Goal: Check status

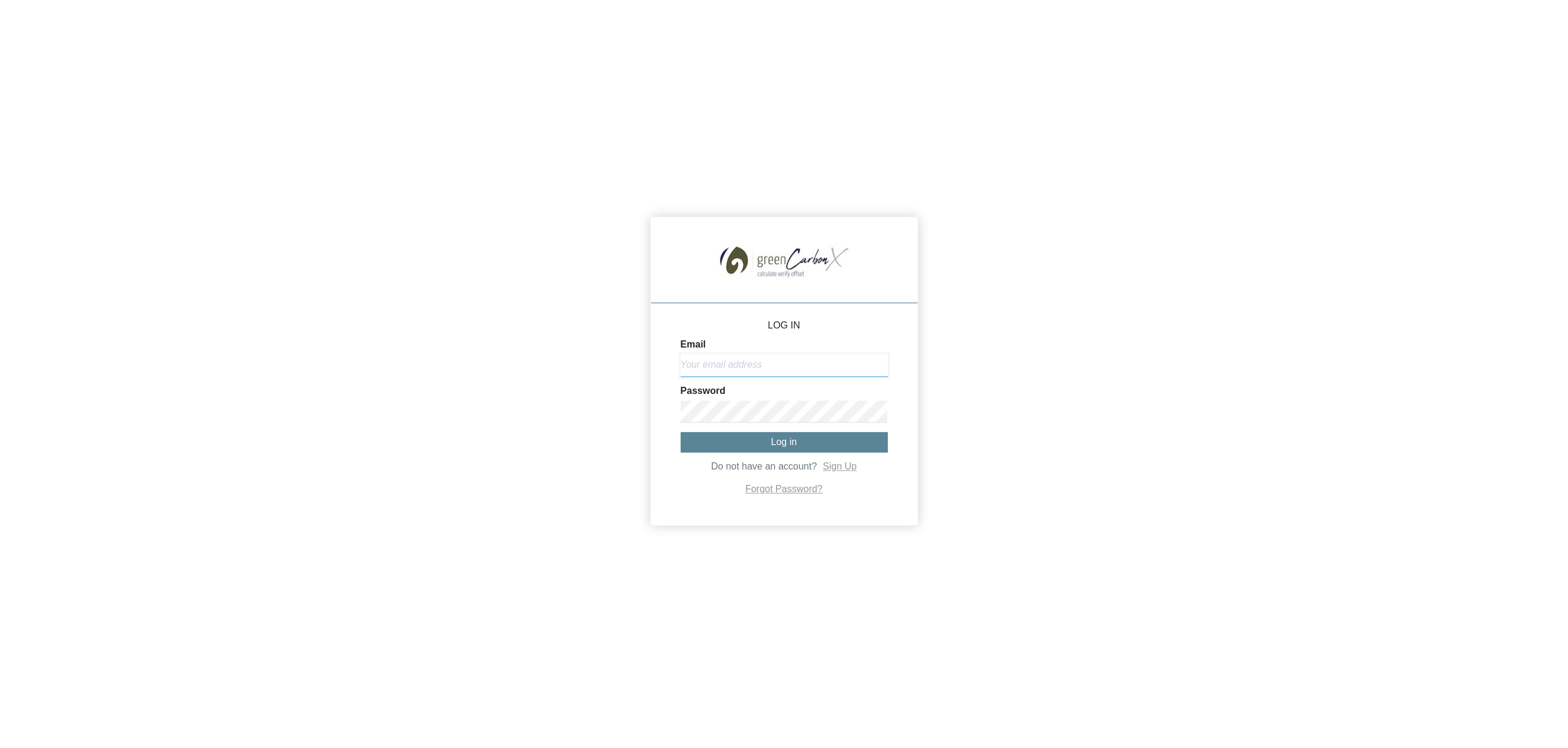
type input "[EMAIL_ADDRESS][DOMAIN_NAME]"
click at [788, 437] on span "Log in" at bounding box center [784, 442] width 26 height 10
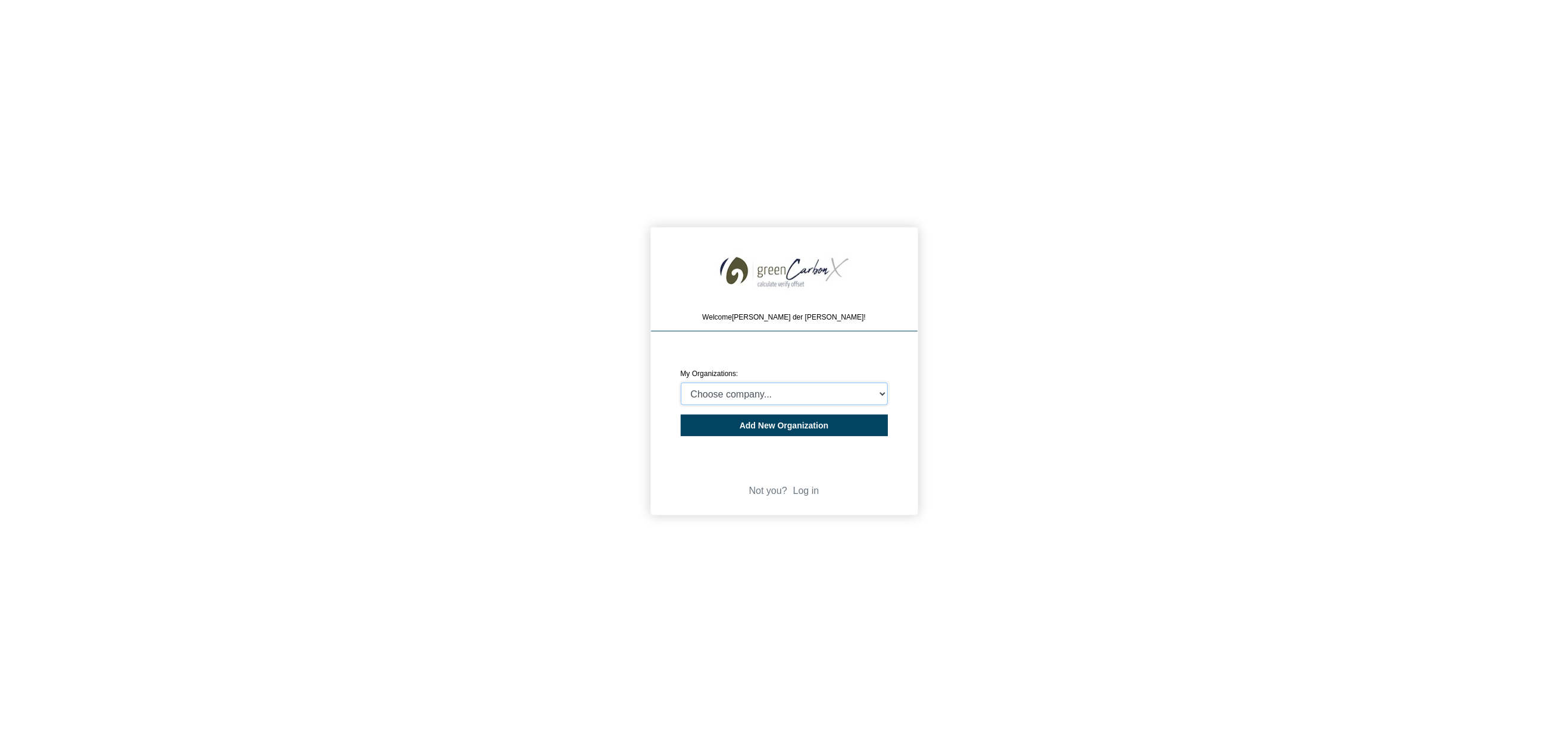
select select "4403349"
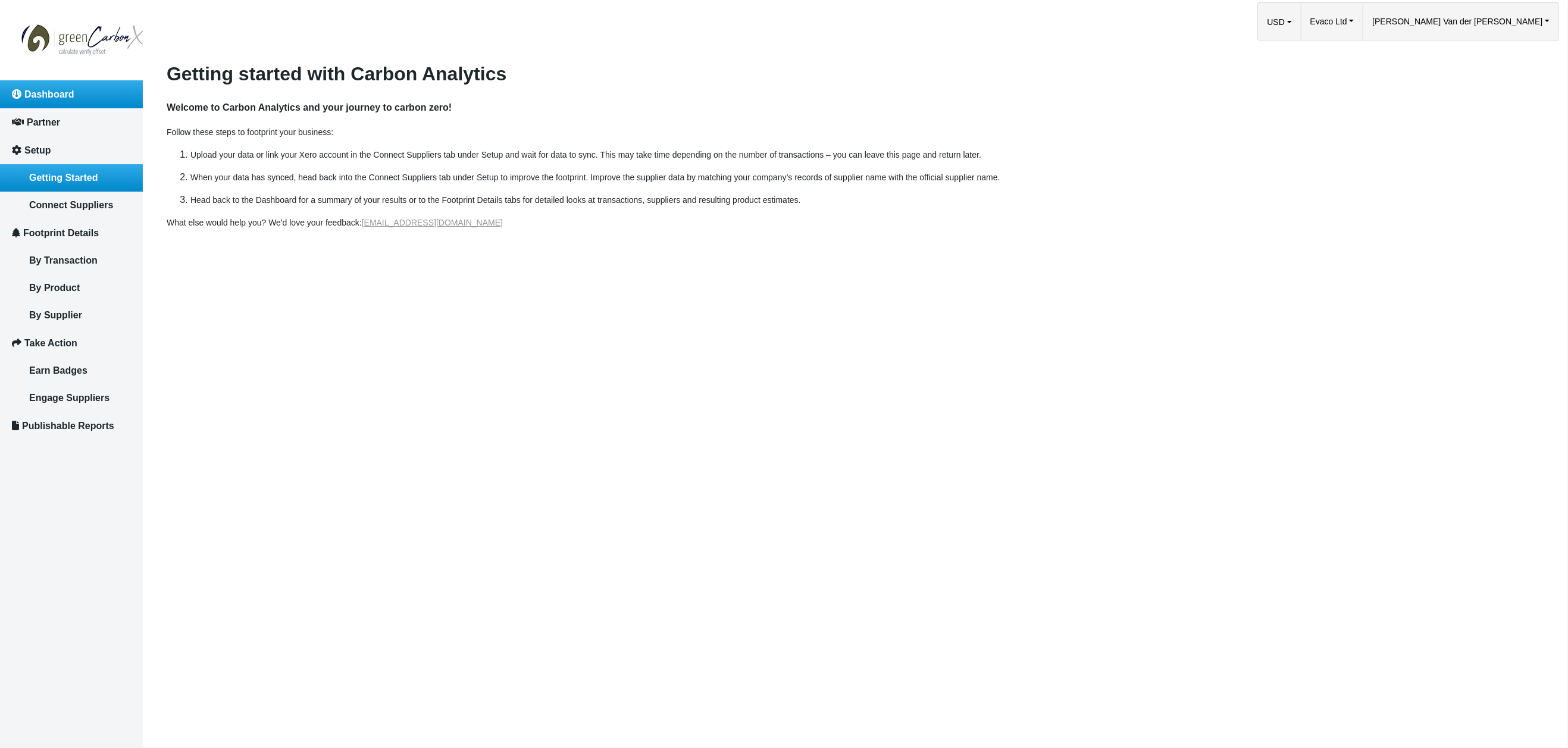
drag, startPoint x: 94, startPoint y: 101, endPoint x: 123, endPoint y: 105, distance: 29.3
click at [94, 101] on link "Dashboard" at bounding box center [71, 94] width 143 height 28
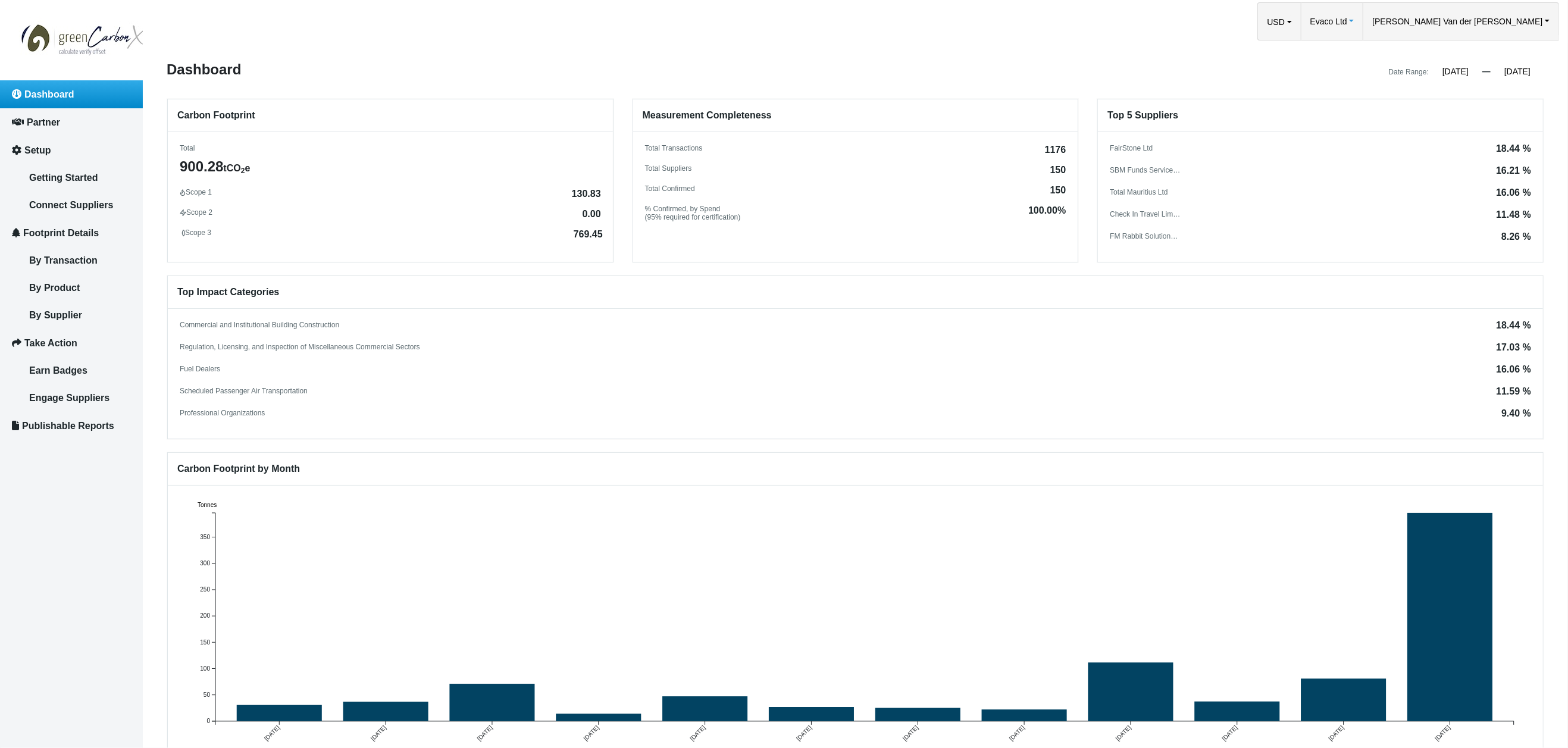
click at [1347, 21] on span "Evaco Ltd" at bounding box center [1329, 21] width 37 height 37
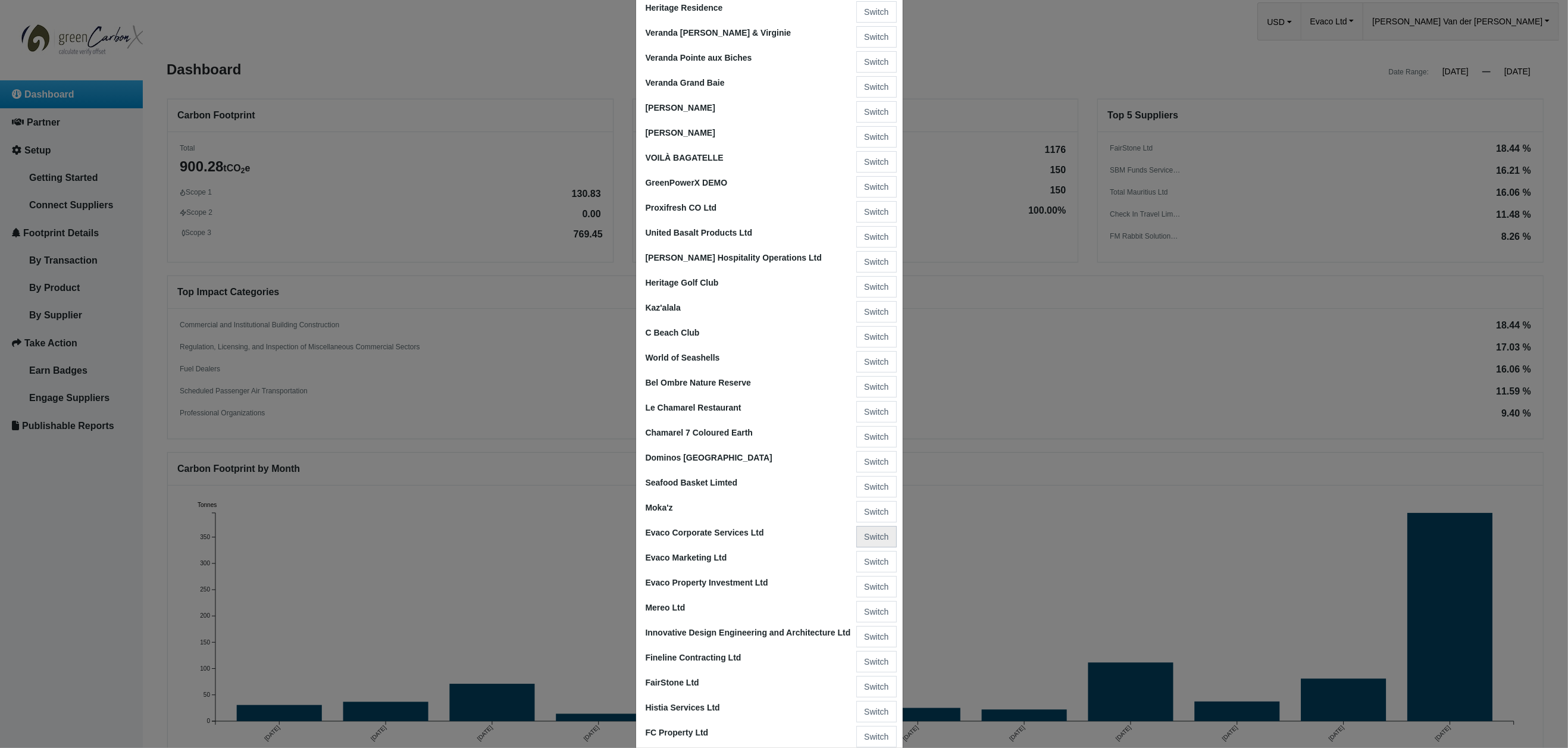
click at [868, 526] on button "Switch" at bounding box center [876, 537] width 40 height 22
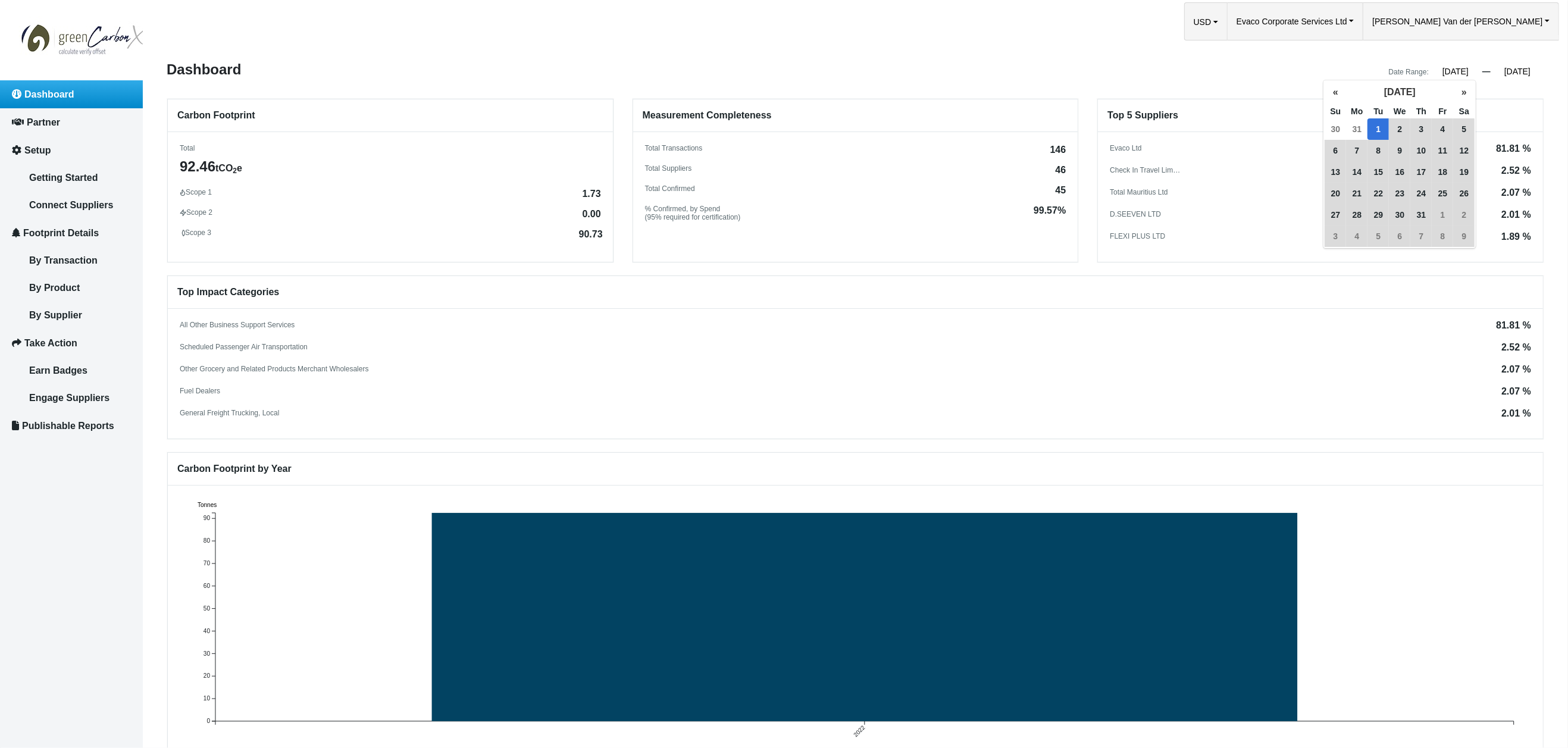
click at [1443, 70] on input "01/01/2013" at bounding box center [1456, 72] width 53 height 11
click at [1469, 71] on input "01/01/2013" at bounding box center [1456, 72] width 53 height 11
type input "01/01/2021"
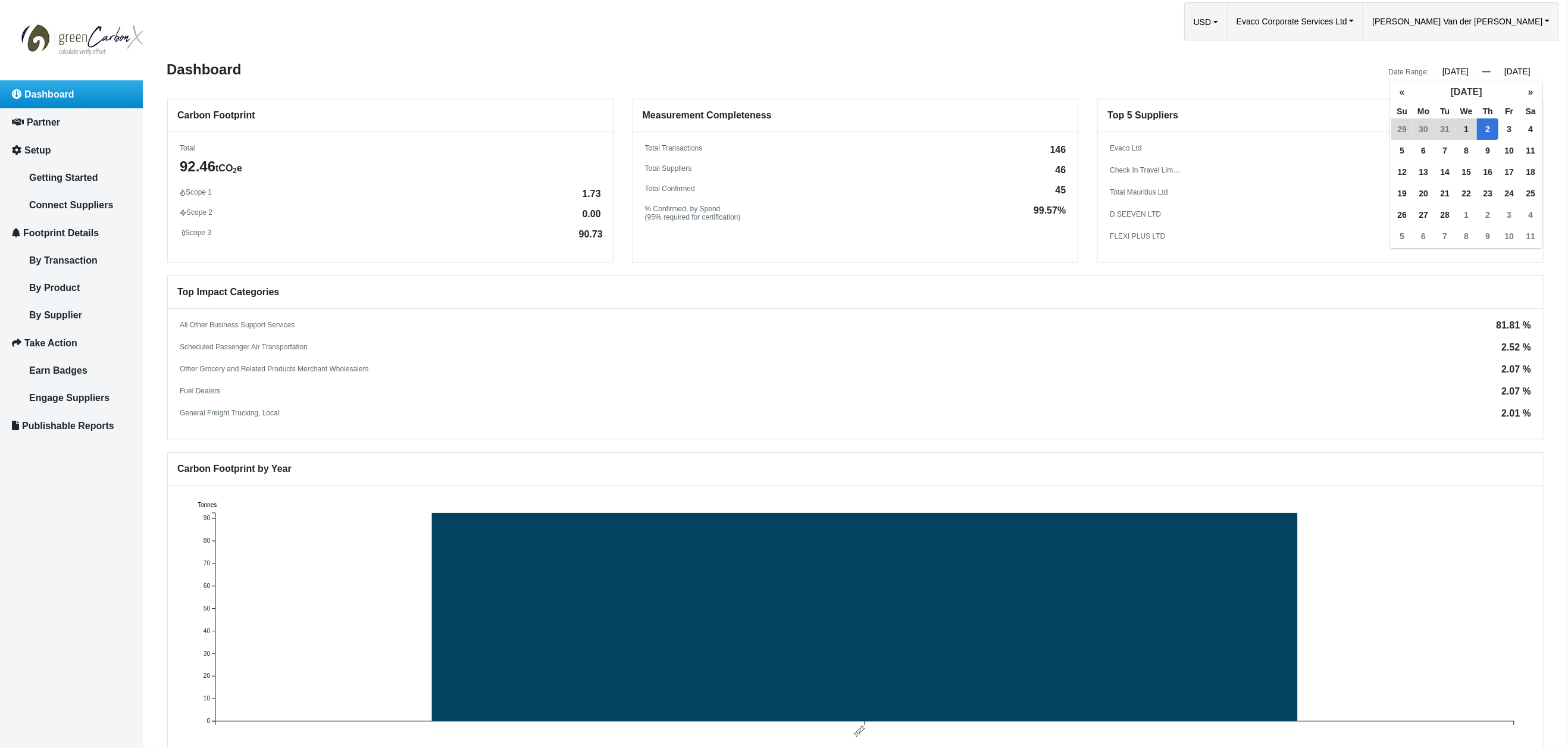
click at [1521, 72] on input "02/02/2023" at bounding box center [1517, 72] width 53 height 11
click at [1536, 71] on input "02/02/2023" at bounding box center [1517, 72] width 53 height 11
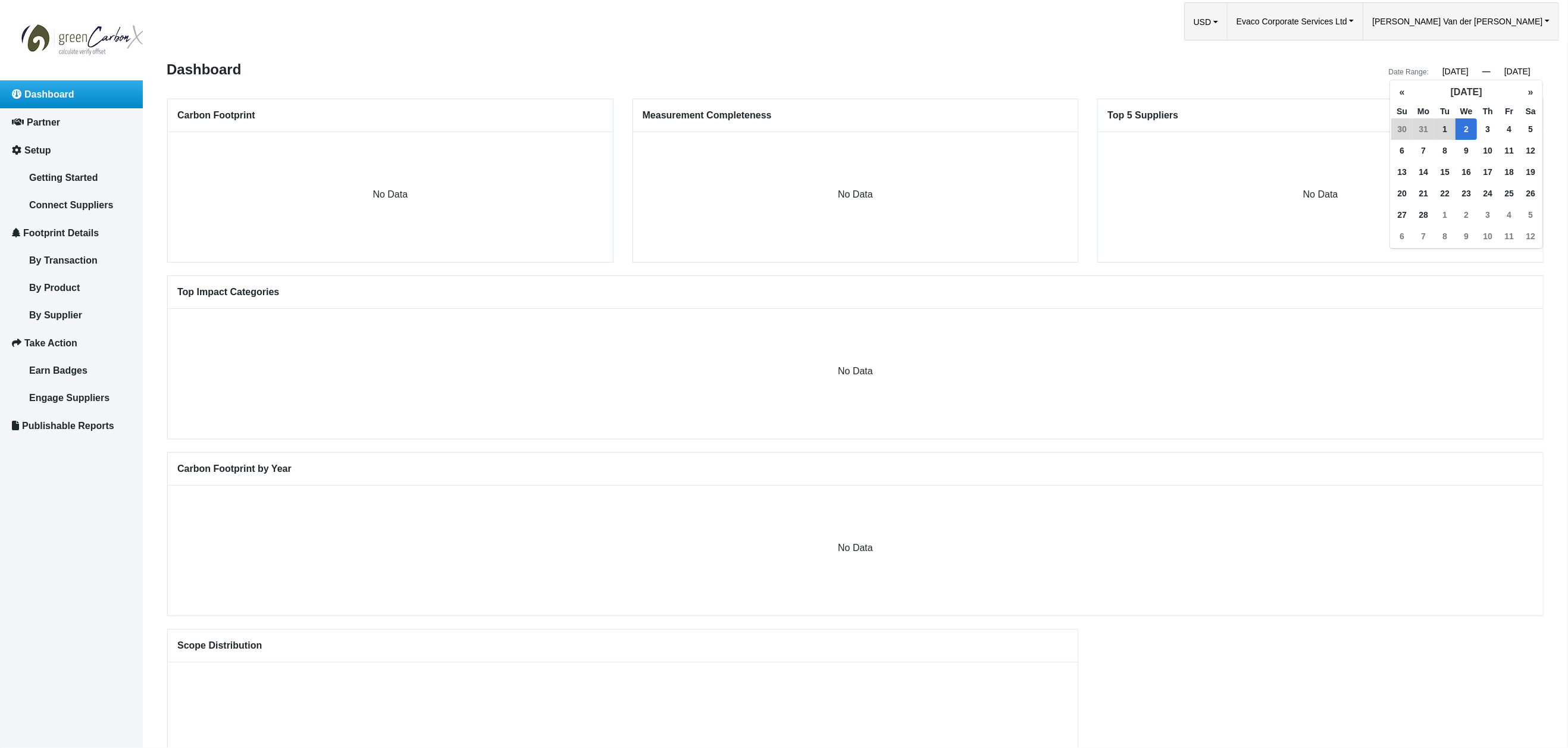
click at [1508, 70] on input "02/02/2022" at bounding box center [1517, 72] width 53 height 11
click at [1402, 91] on button "«" at bounding box center [1402, 92] width 22 height 22
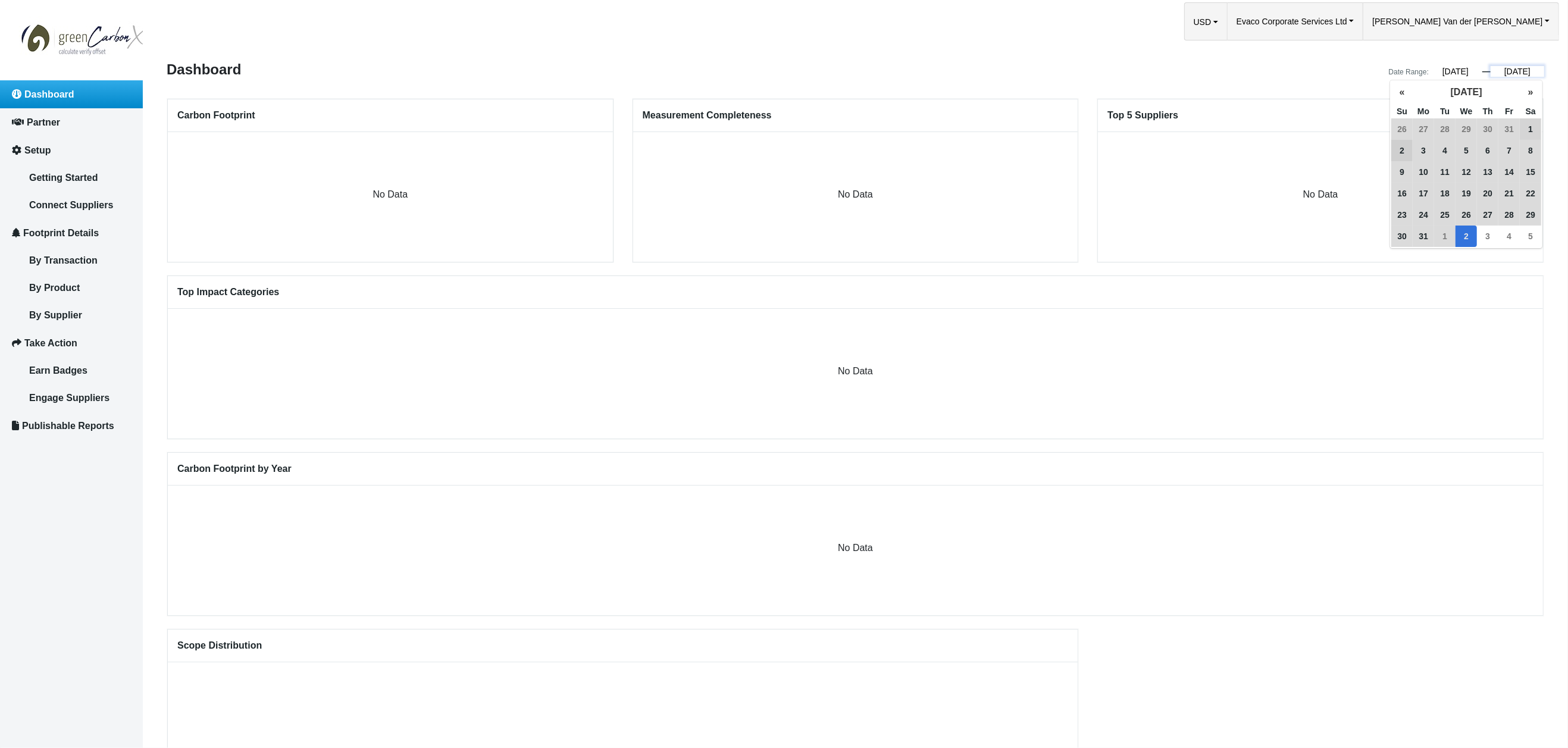
scroll to position [0, 1]
click at [1531, 129] on span "1" at bounding box center [1531, 129] width 22 height 22
type input "01/01/2022"
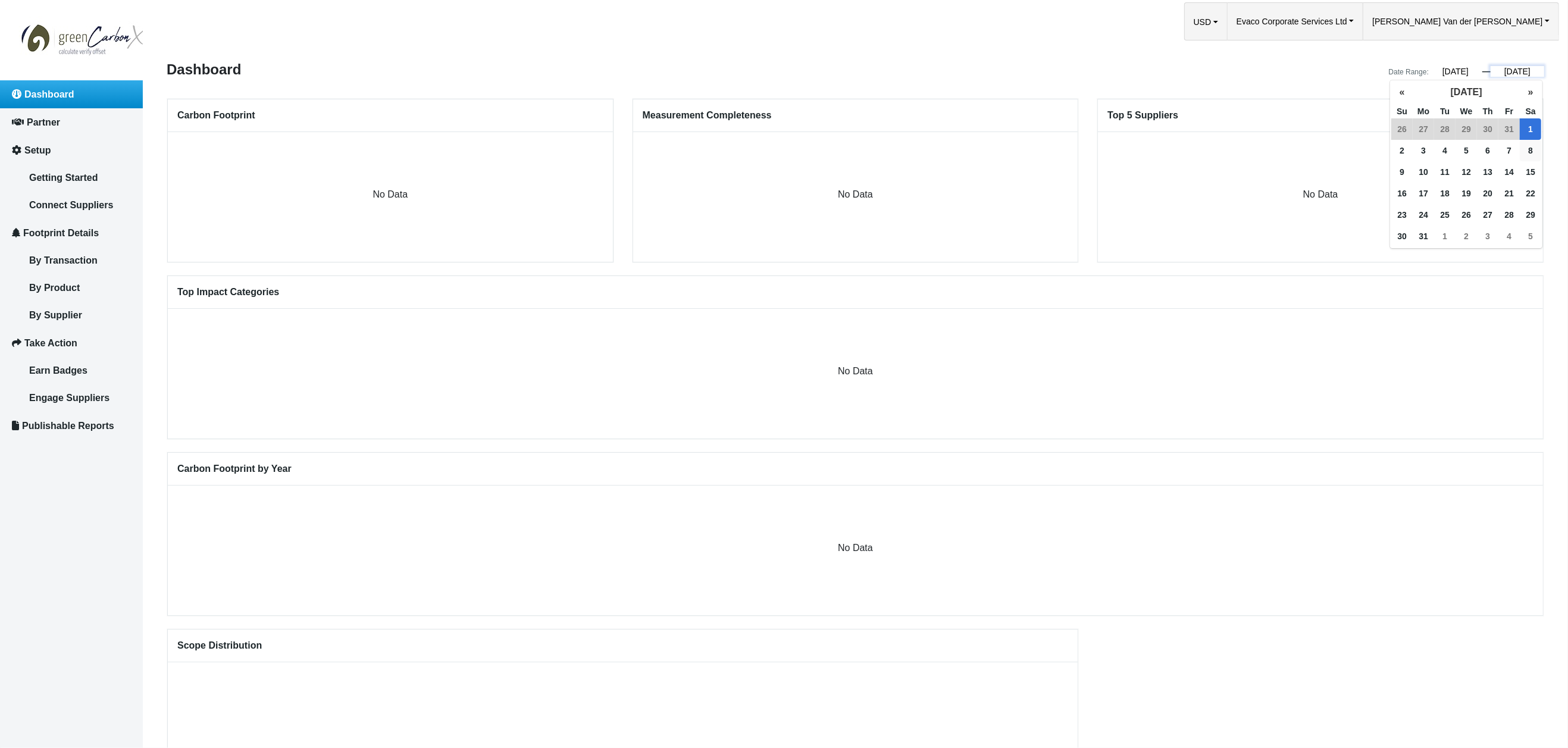
scroll to position [0, 0]
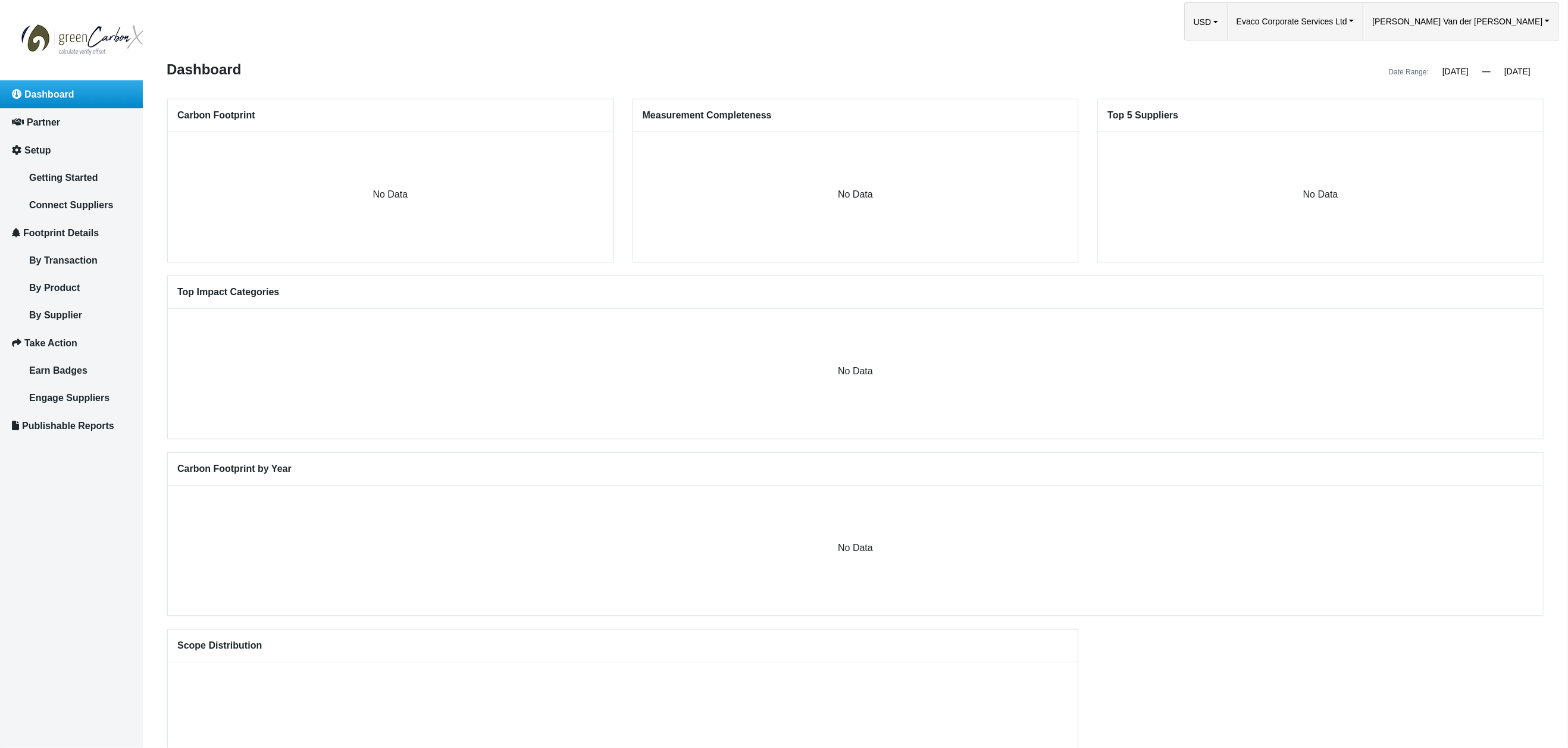
click at [1245, 195] on div "No Data" at bounding box center [1321, 197] width 445 height 130
click at [1458, 72] on input "01/01/2021" at bounding box center [1456, 72] width 53 height 11
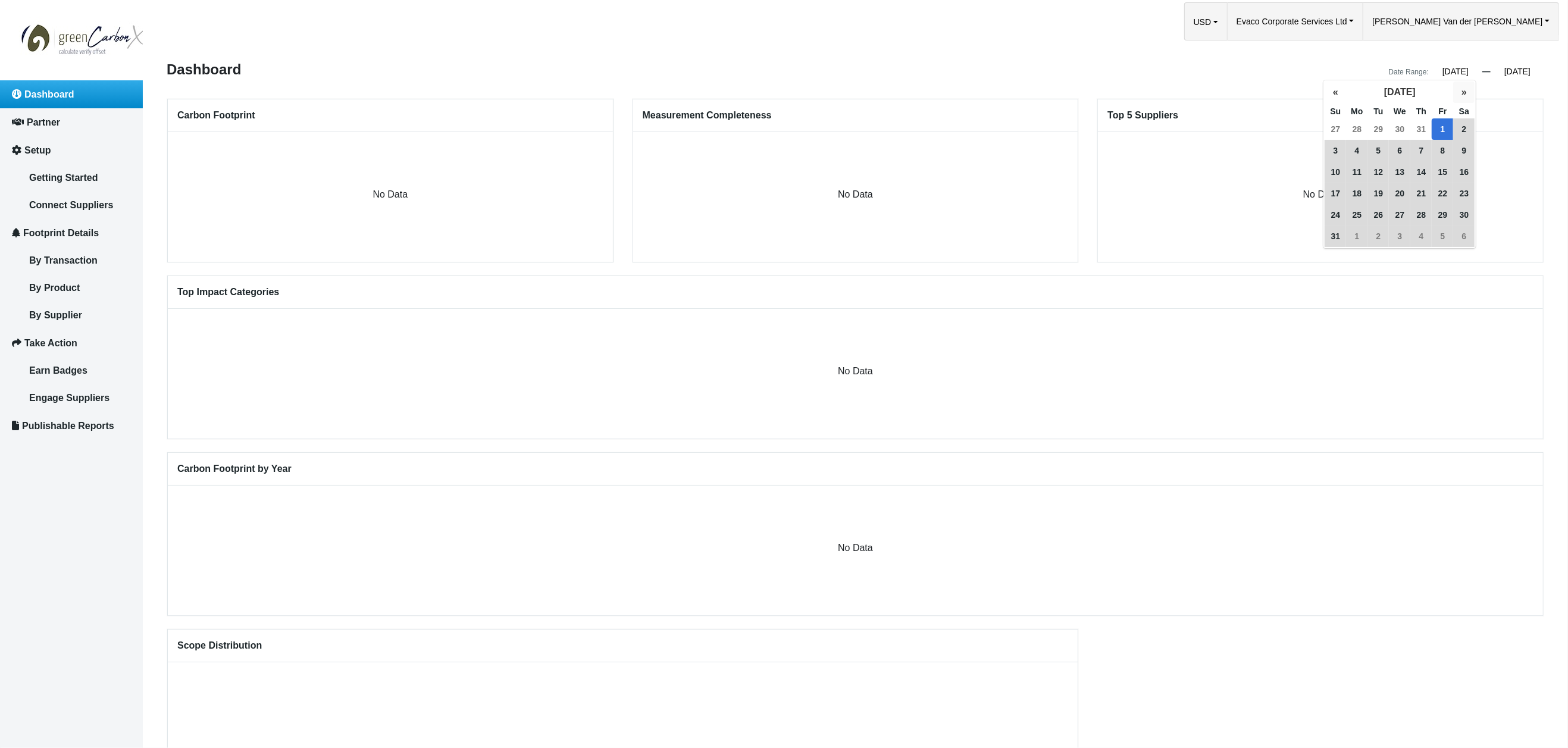
click at [1461, 92] on button "»" at bounding box center [1464, 92] width 22 height 22
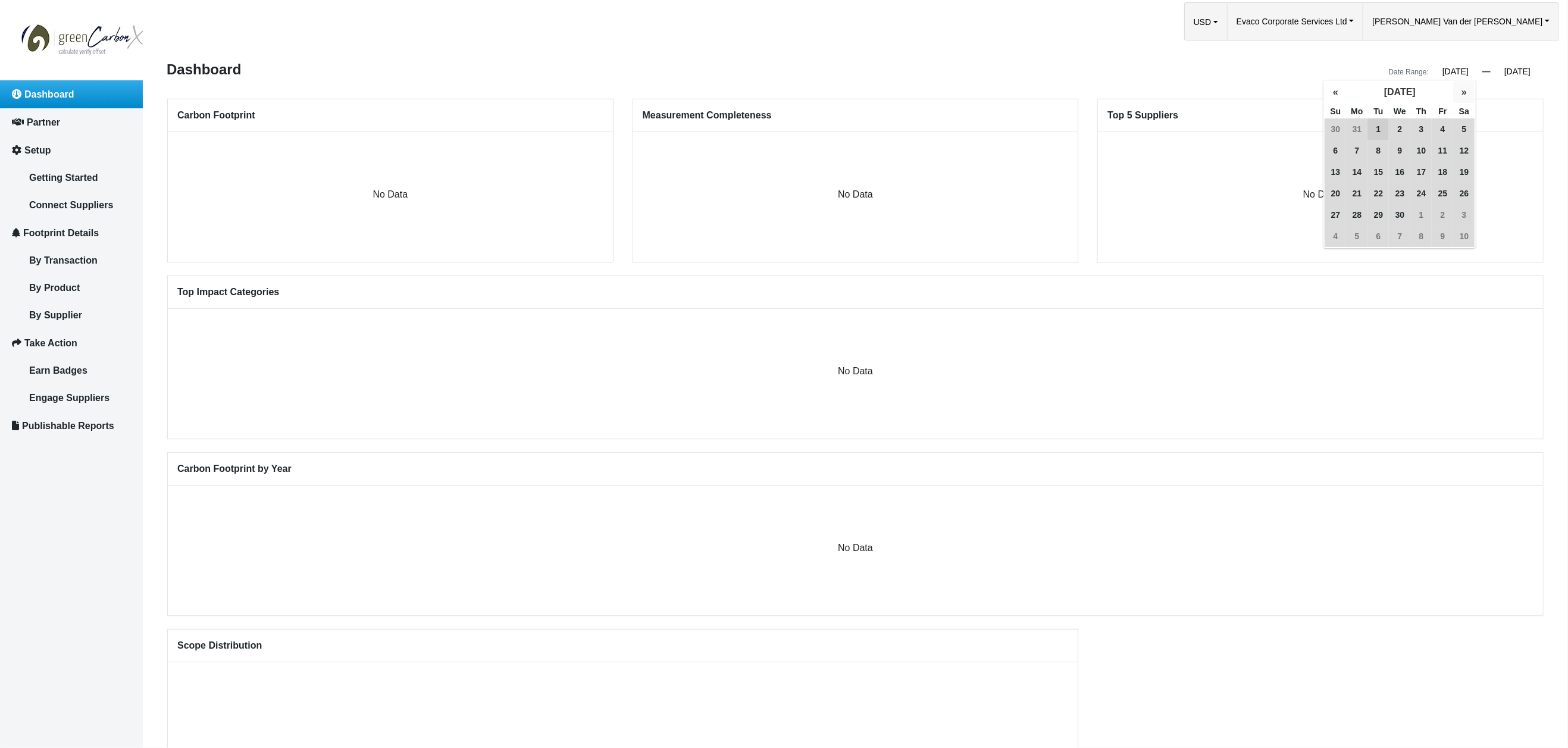
click at [1461, 92] on button "»" at bounding box center [1464, 92] width 22 height 22
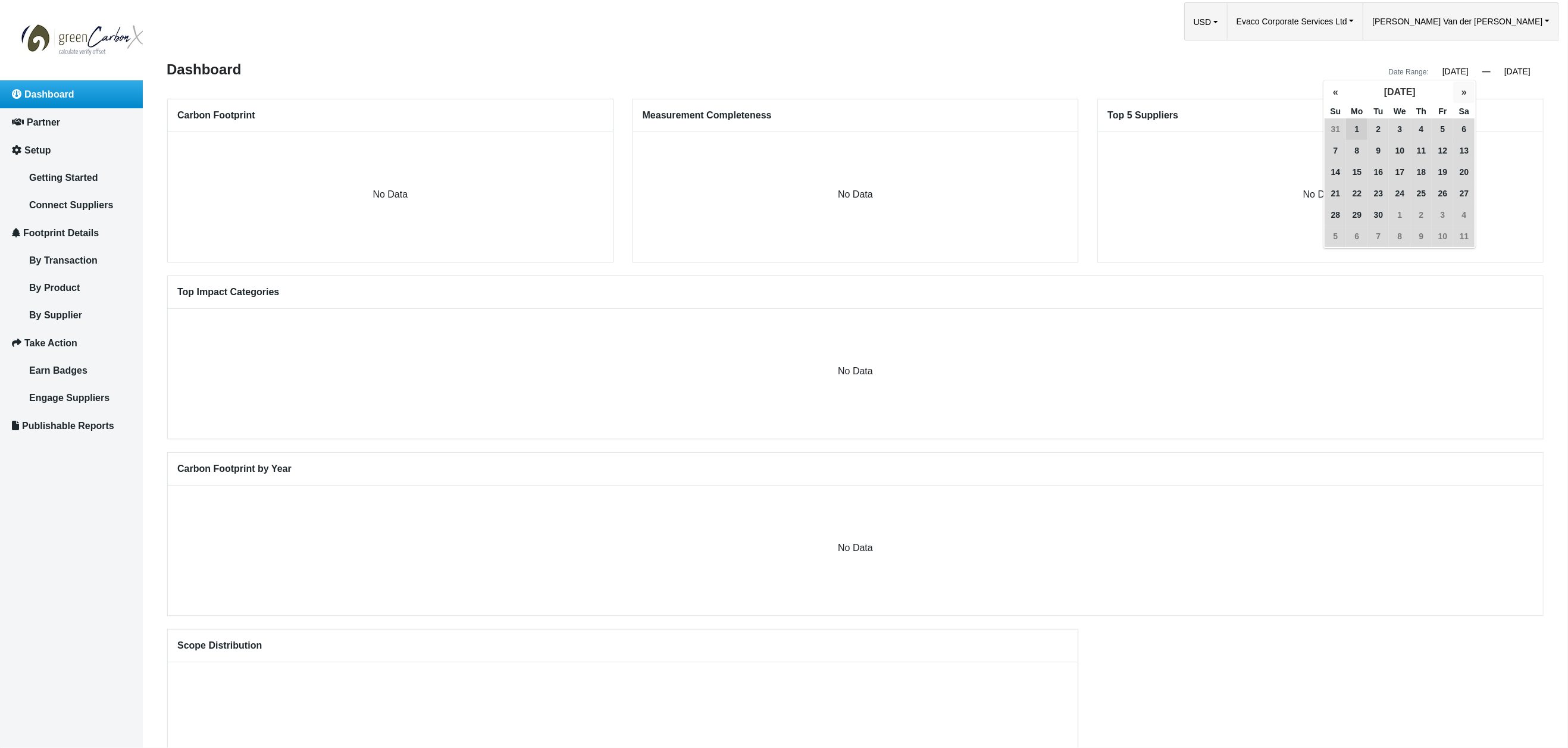
click at [1461, 92] on button "»" at bounding box center [1464, 92] width 22 height 22
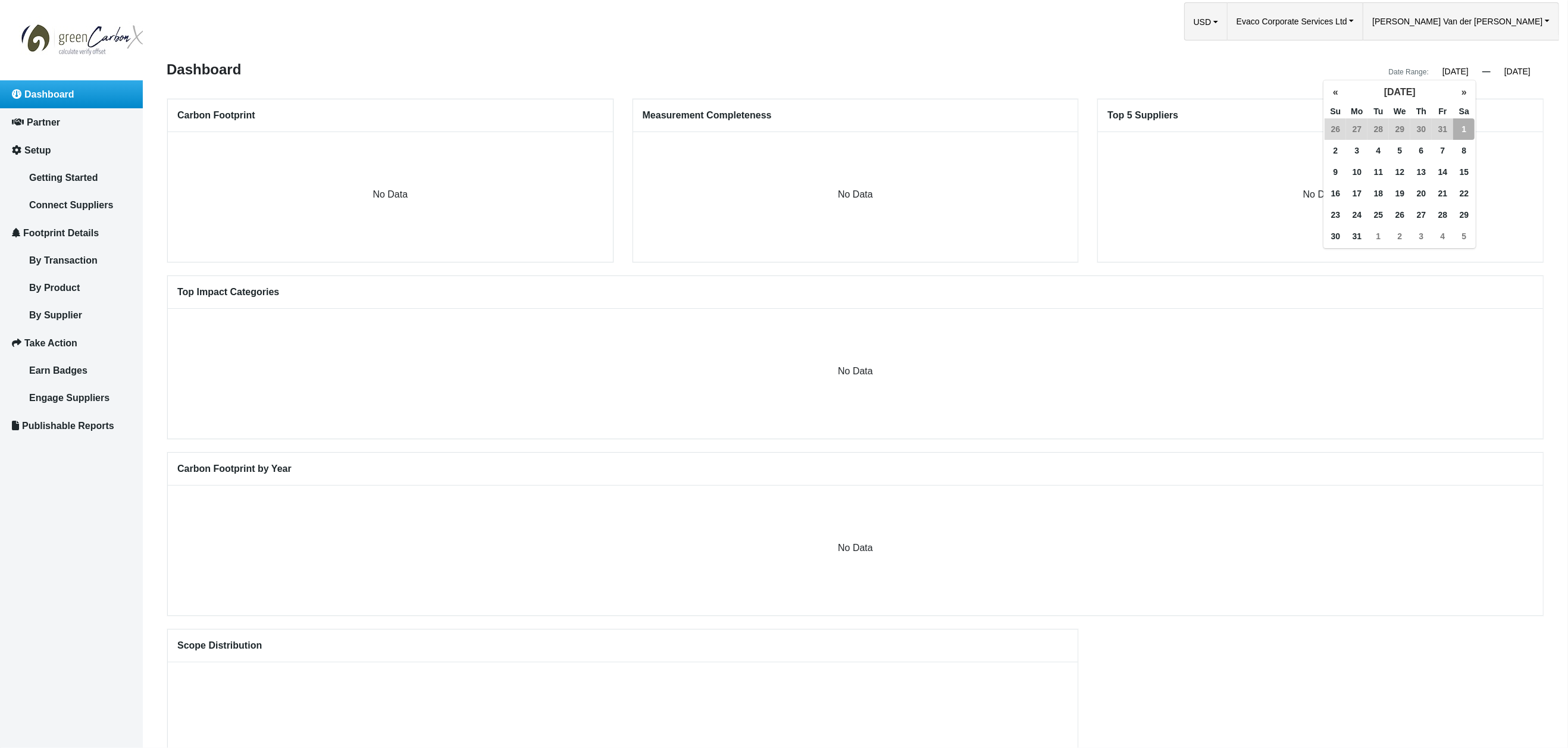
click at [1464, 130] on span "1" at bounding box center [1464, 129] width 22 height 22
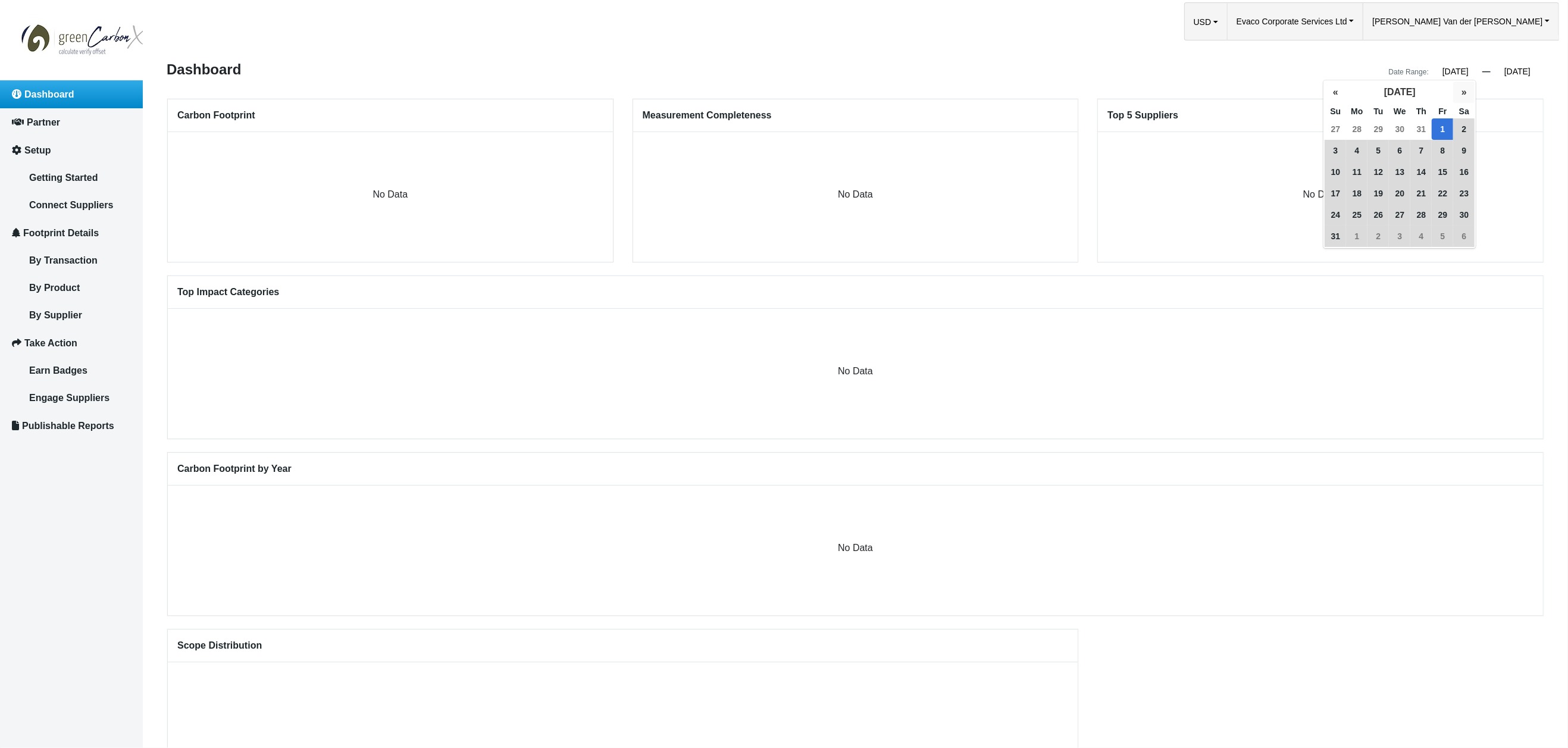
click at [1462, 92] on button "»" at bounding box center [1464, 92] width 22 height 22
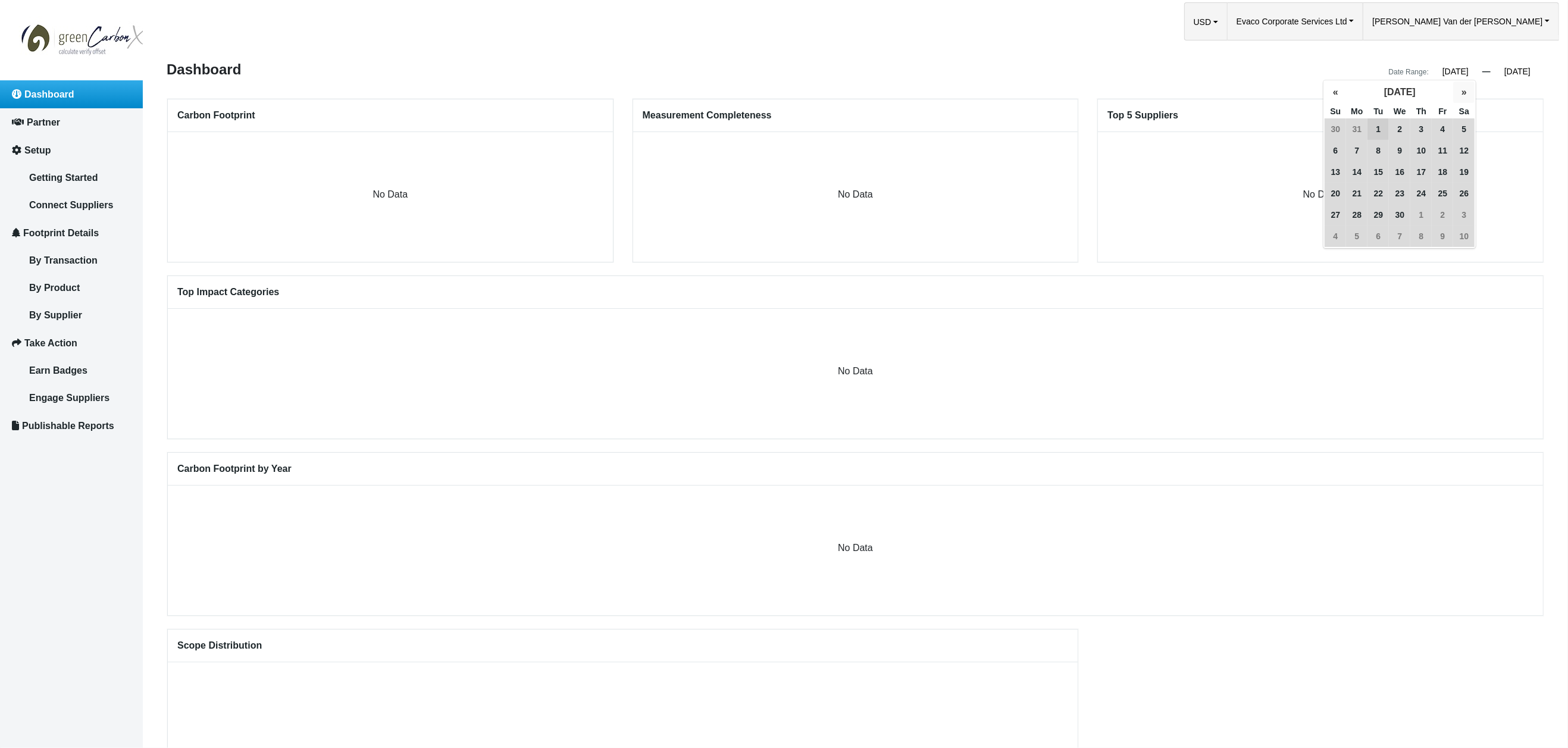
click at [1462, 92] on button "»" at bounding box center [1464, 92] width 22 height 22
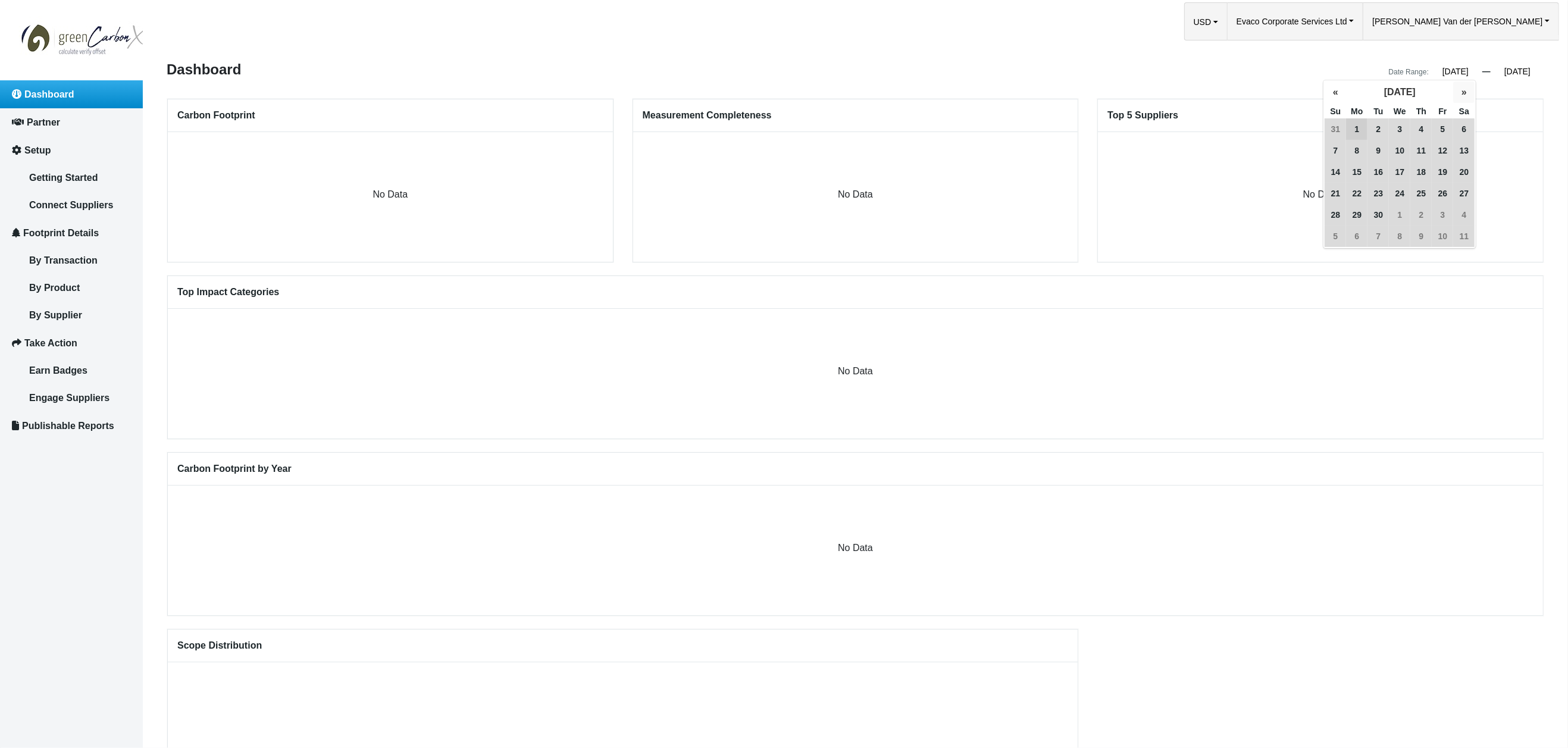
click at [1462, 92] on button "»" at bounding box center [1464, 92] width 22 height 22
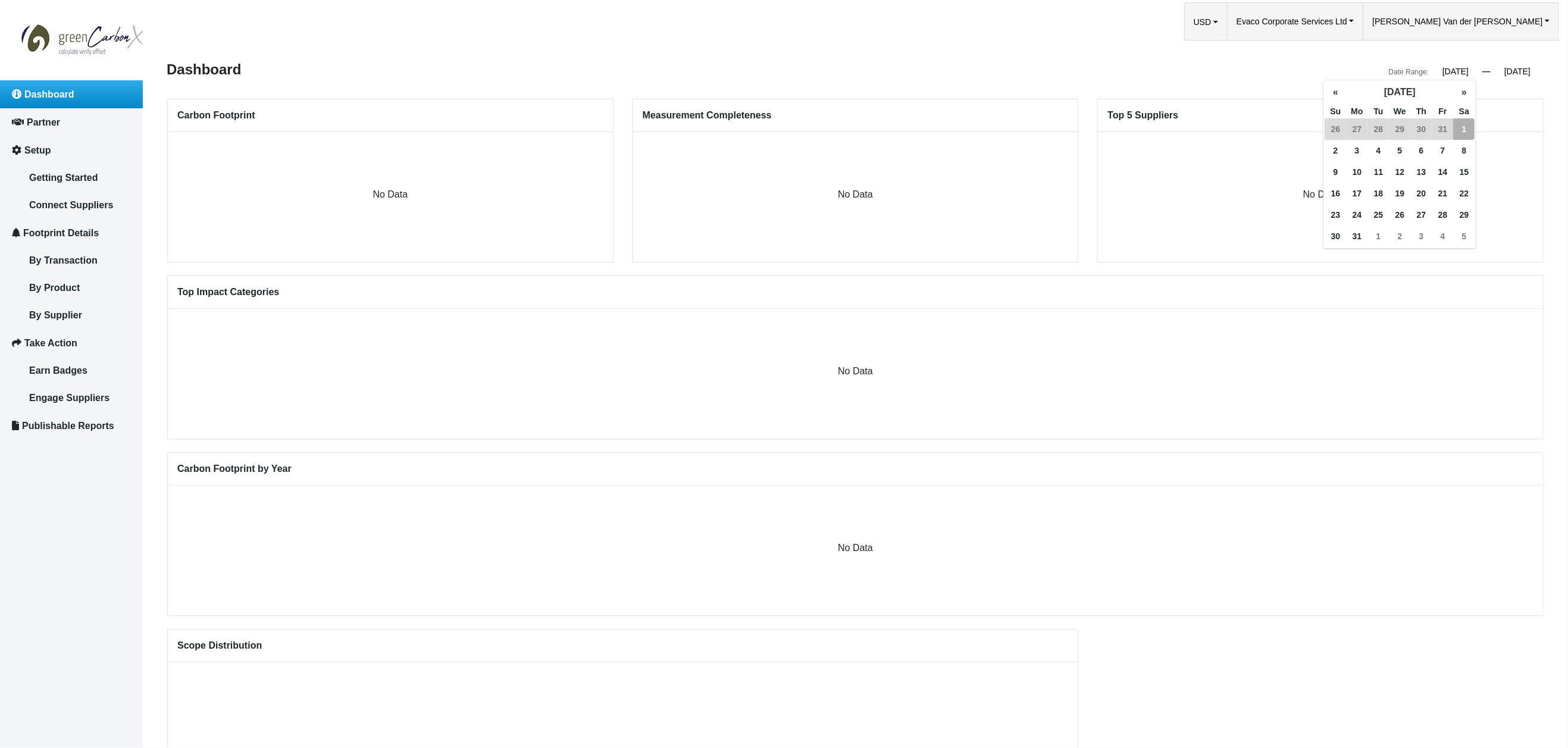
click at [1465, 127] on span "1" at bounding box center [1464, 129] width 22 height 22
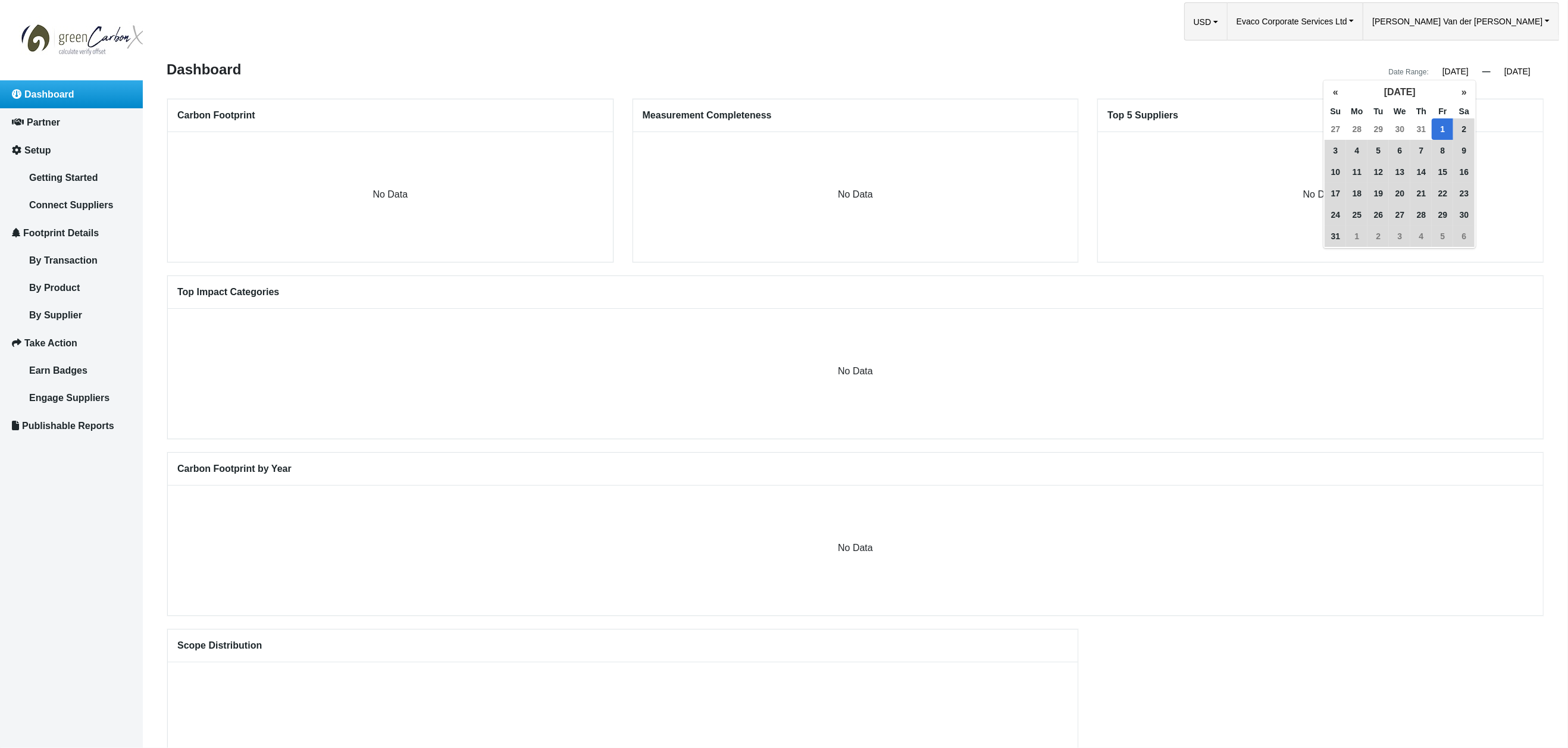
type input "01/01/2021"
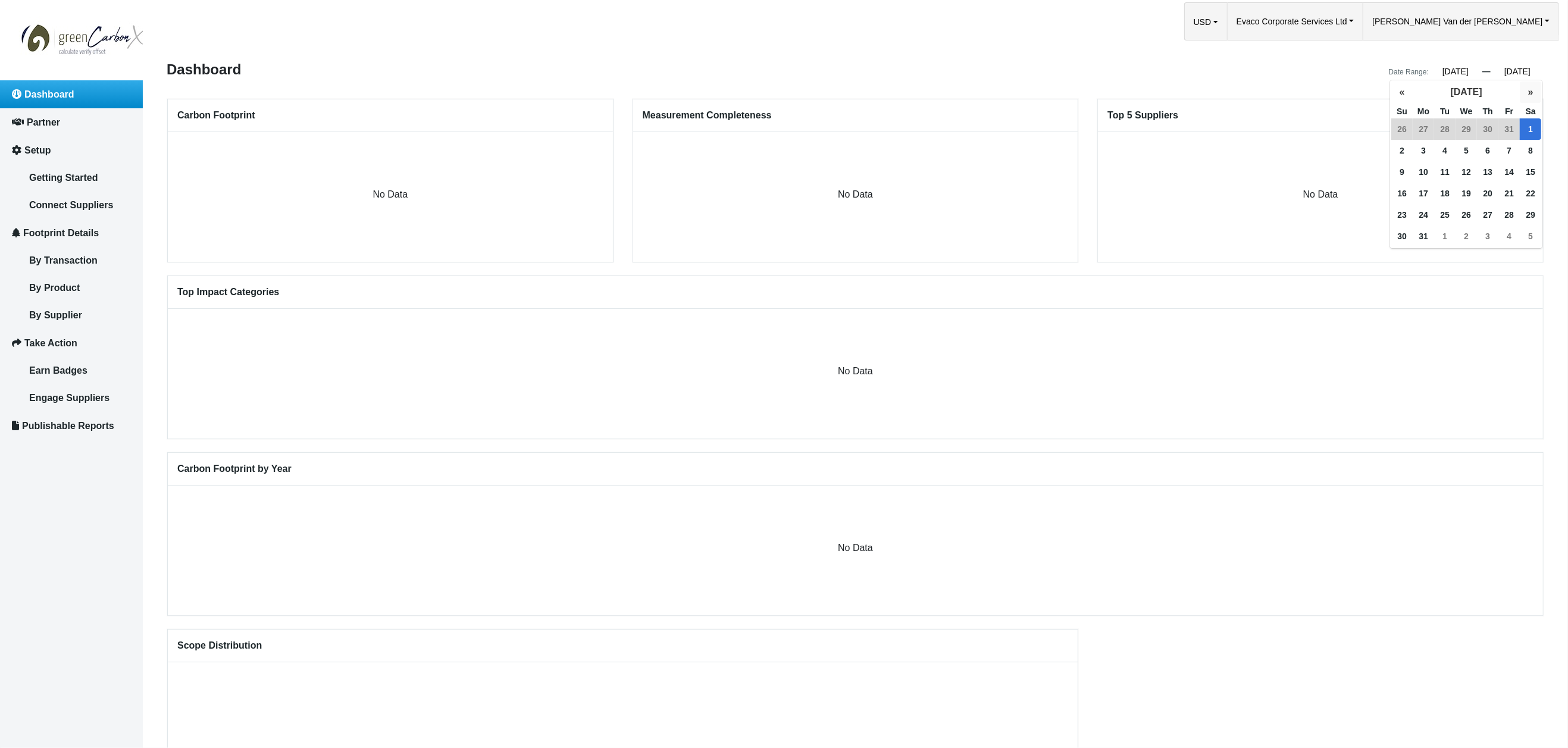
click at [1529, 92] on button "»" at bounding box center [1531, 92] width 22 height 22
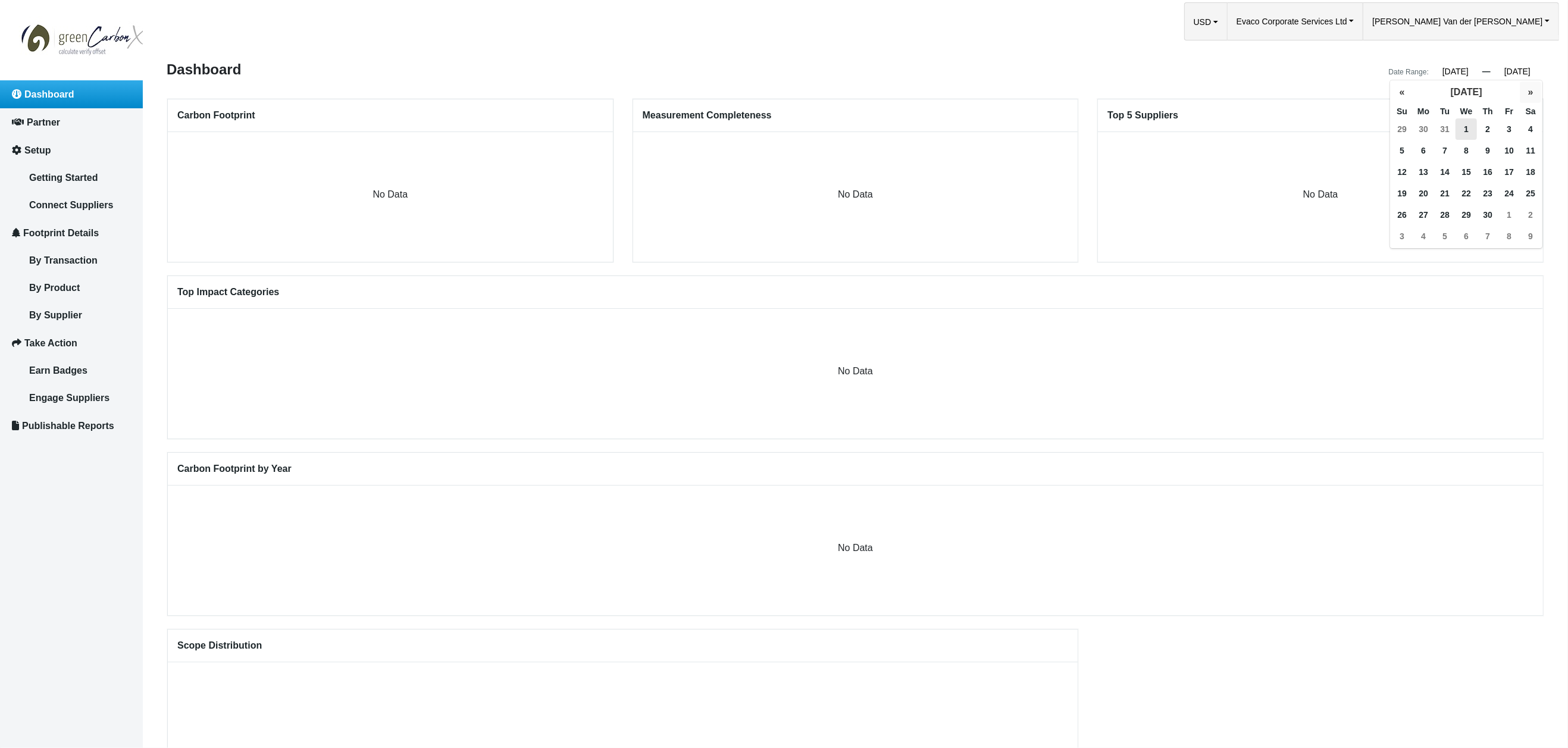
click at [1529, 92] on button "»" at bounding box center [1531, 92] width 22 height 22
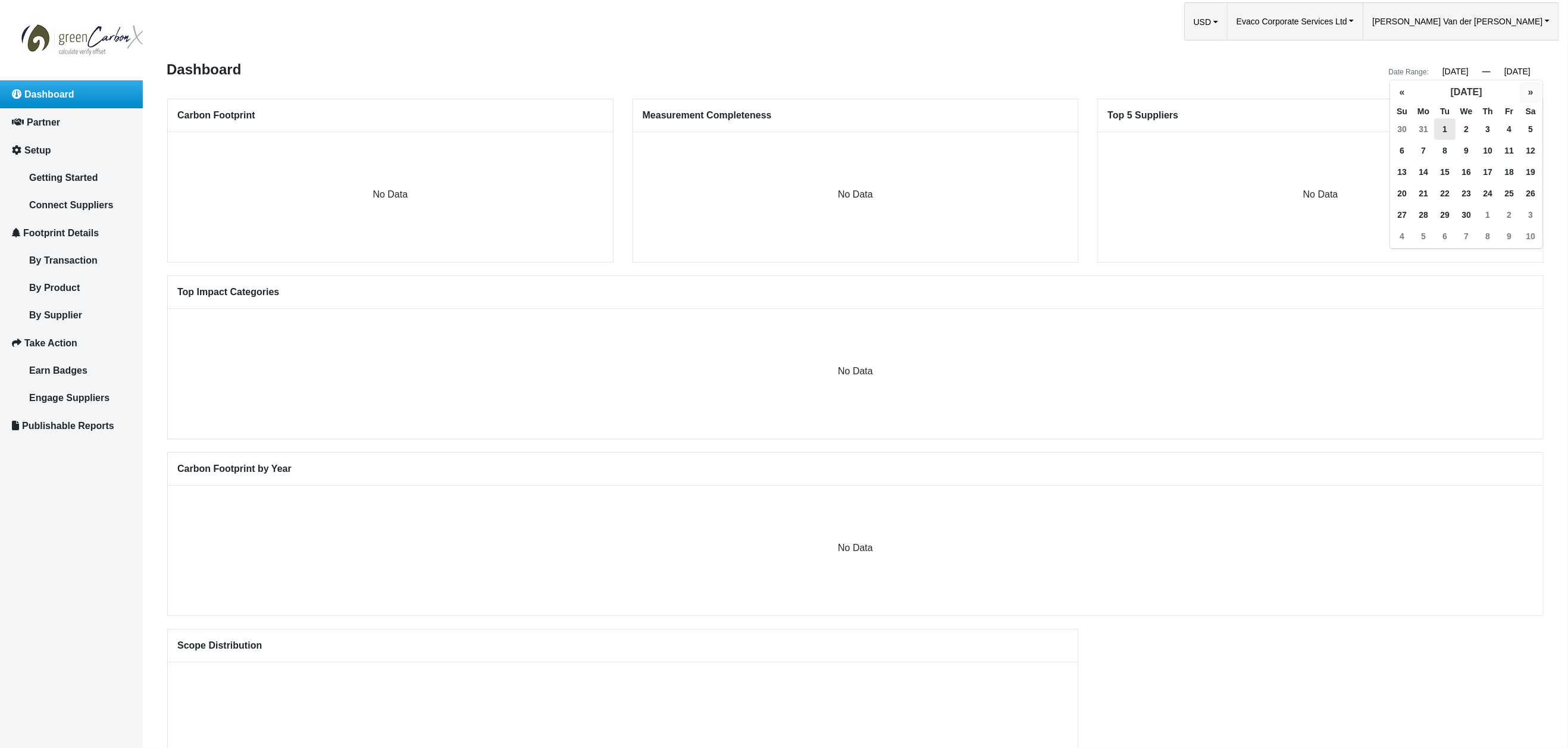
click at [1529, 92] on button "»" at bounding box center [1531, 92] width 22 height 22
click at [1401, 129] on span "1" at bounding box center [1402, 129] width 22 height 22
type input "01/01/2023"
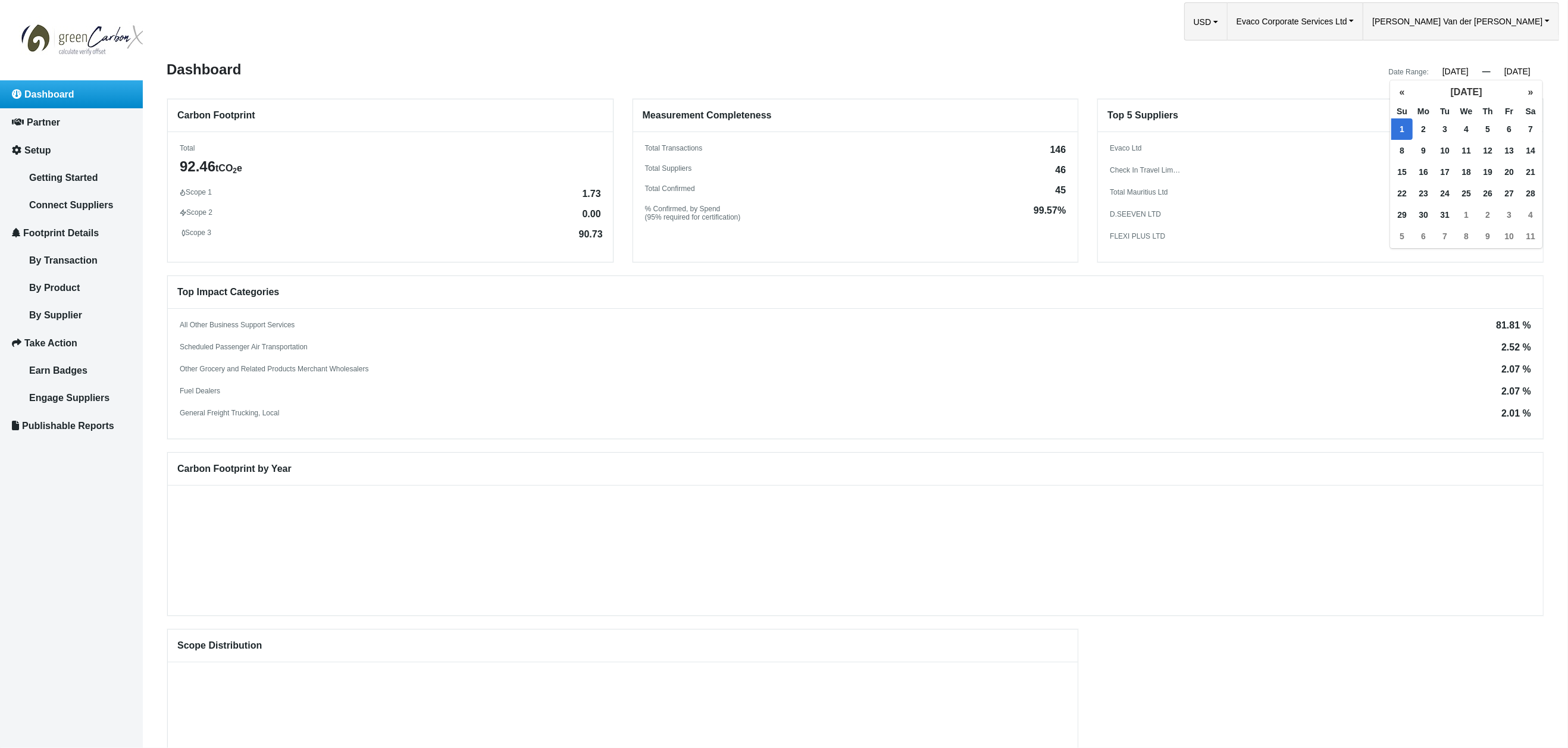
click at [1255, 72] on div "Date Range: 01/01/2021 « January 2021 » Su Mo Tu We Th Fr Sa 27 28 29 30 31 1 2…" at bounding box center [1205, 70] width 698 height 17
click at [1456, 73] on input "01/01/2021" at bounding box center [1456, 72] width 53 height 11
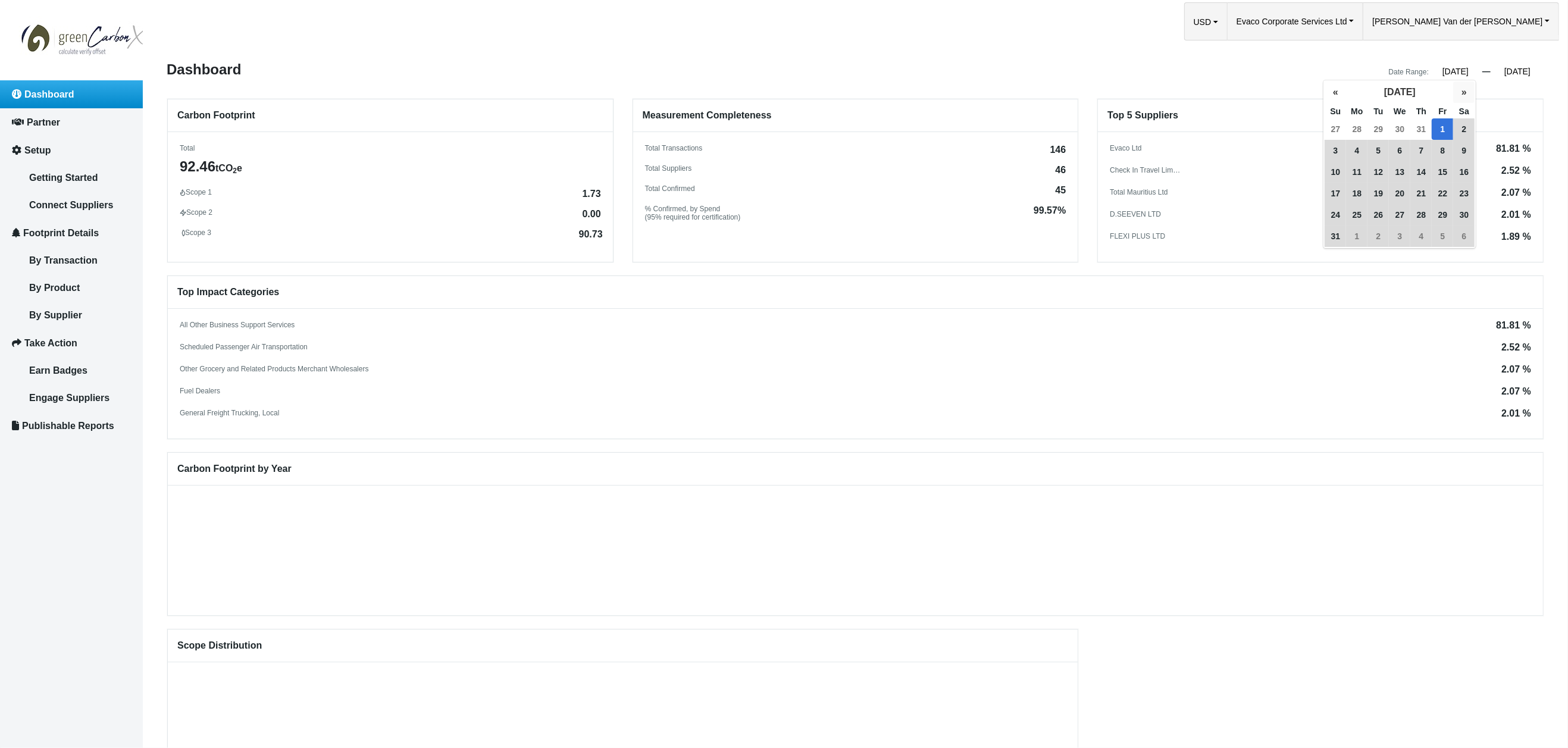
click at [1464, 92] on button "»" at bounding box center [1464, 92] width 22 height 22
click at [1464, 92] on button "»" at bounding box center [1464, 92] width 22 height 22
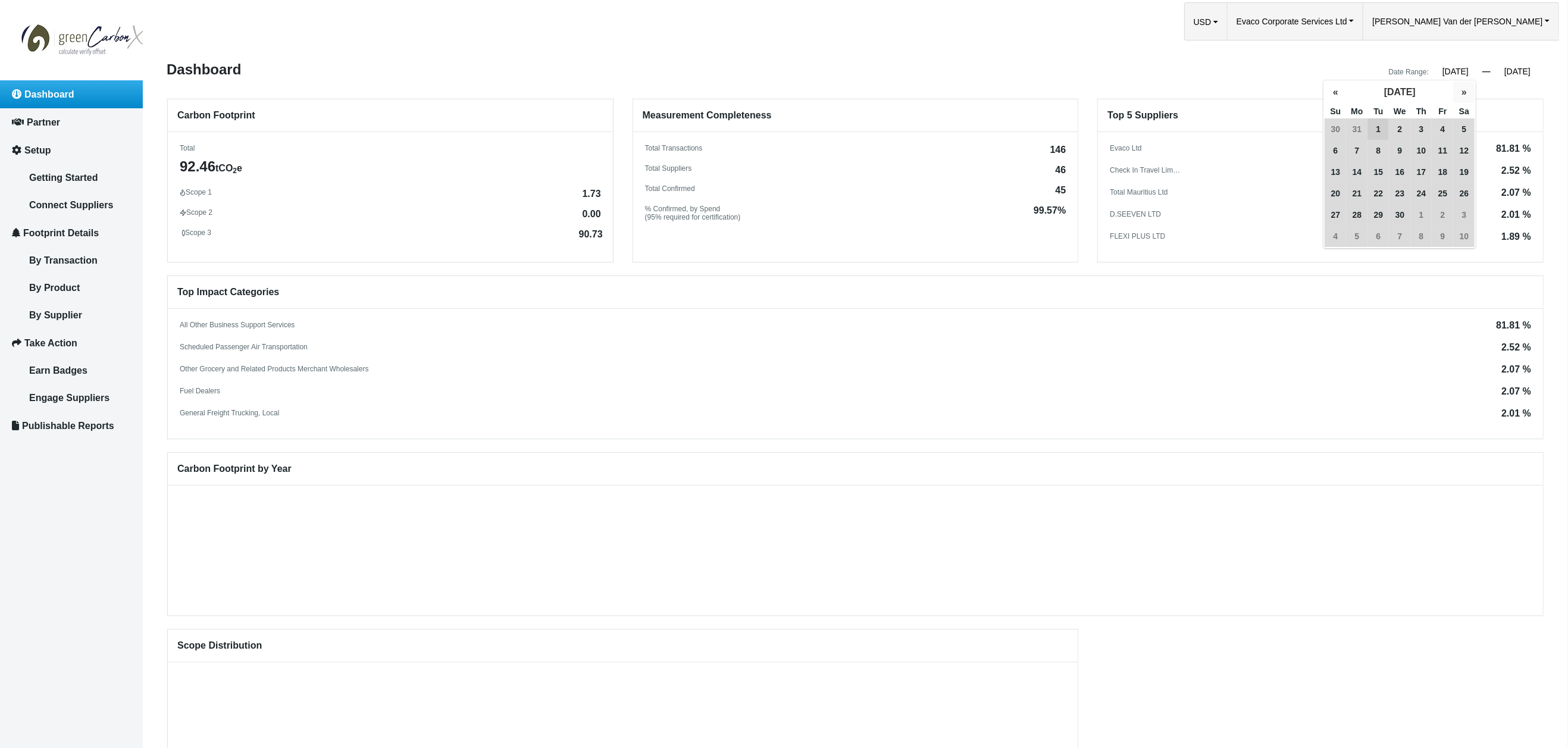
click at [1464, 92] on button "»" at bounding box center [1464, 92] width 22 height 22
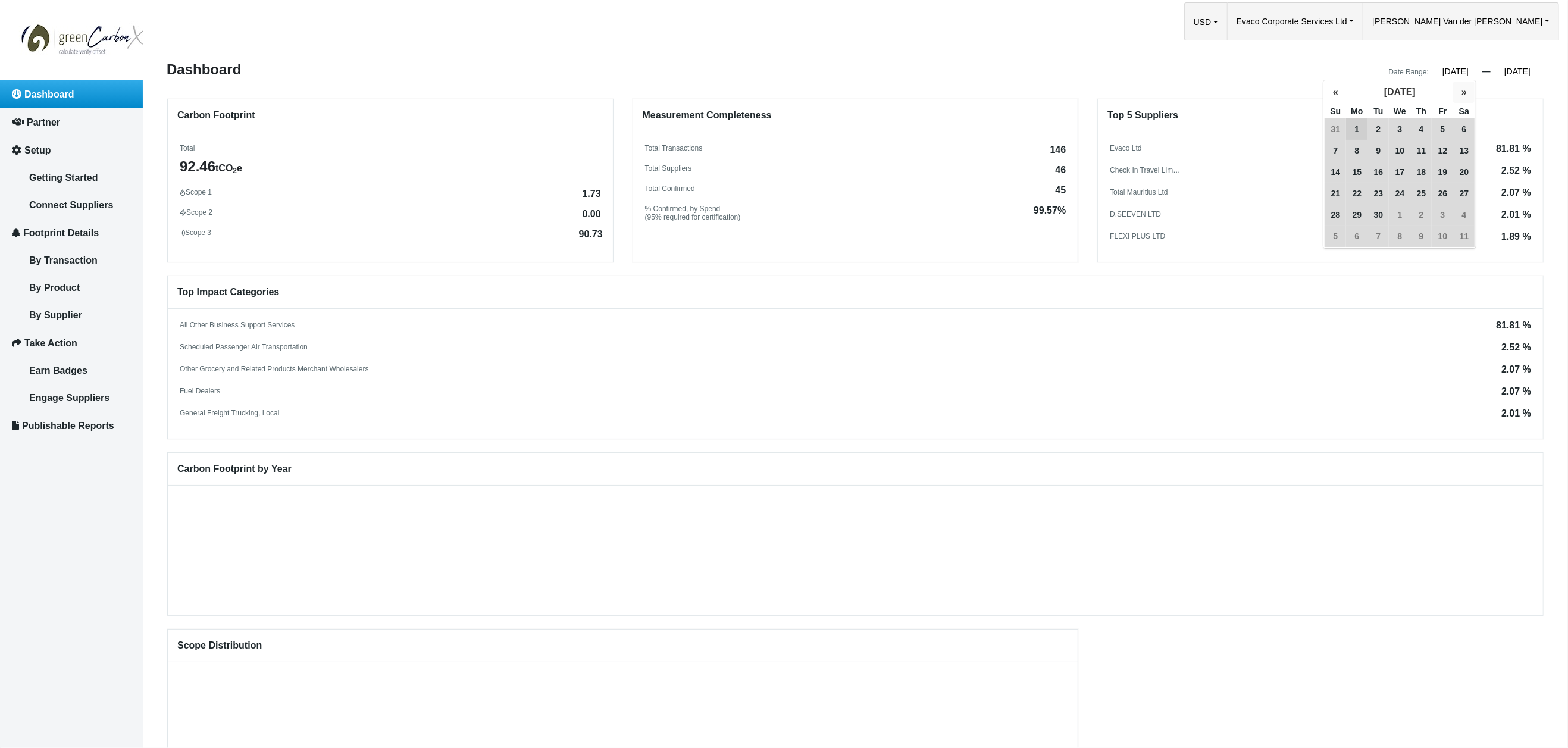
click at [1464, 92] on button "»" at bounding box center [1464, 92] width 22 height 22
click at [1466, 127] on span "1" at bounding box center [1464, 129] width 22 height 22
type input "01/01/2022"
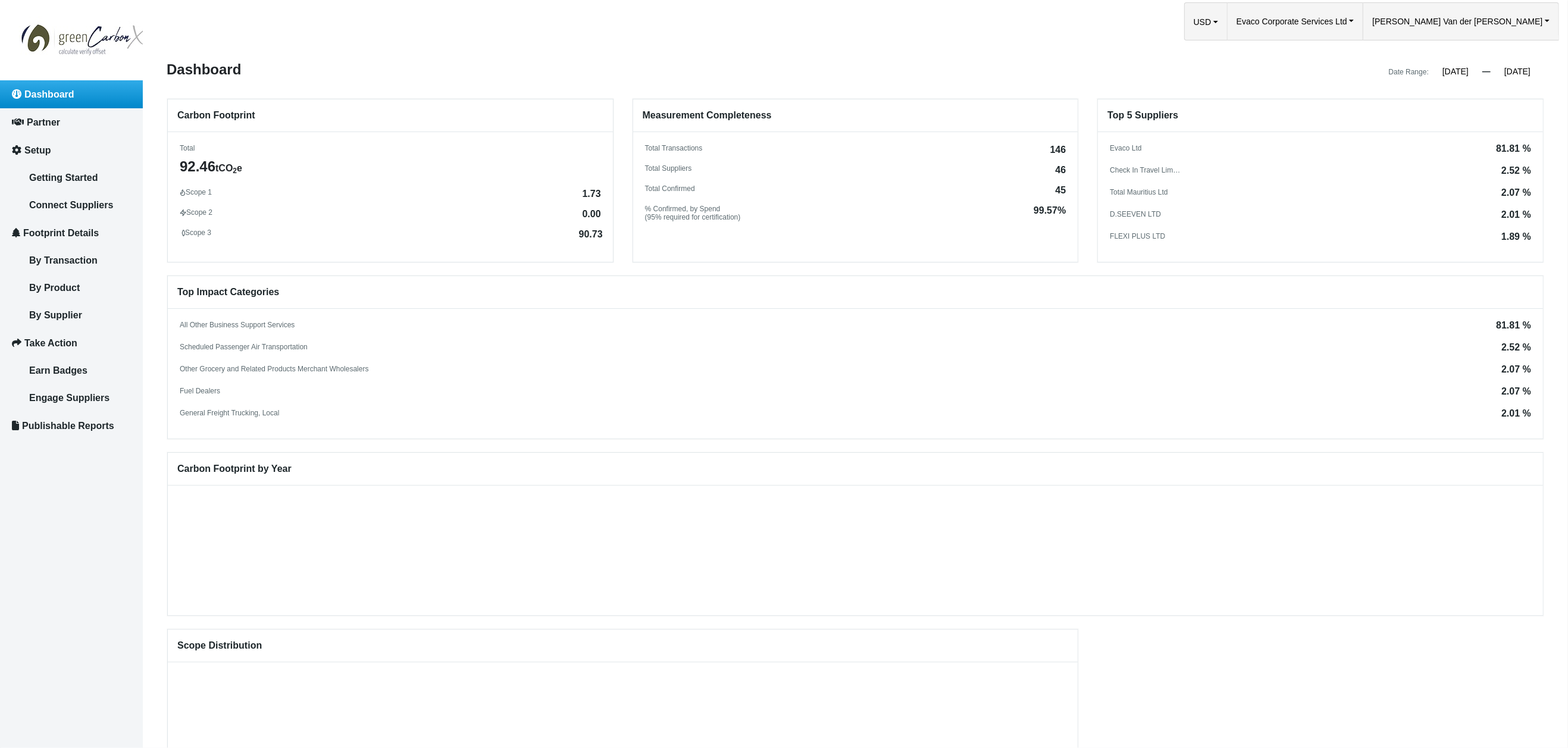
click at [1271, 311] on div "Top Impact Categories All Other Business Support Services 81.81 % Scheduled Pas…" at bounding box center [855, 357] width 1376 height 164
